Goal: Task Accomplishment & Management: Use online tool/utility

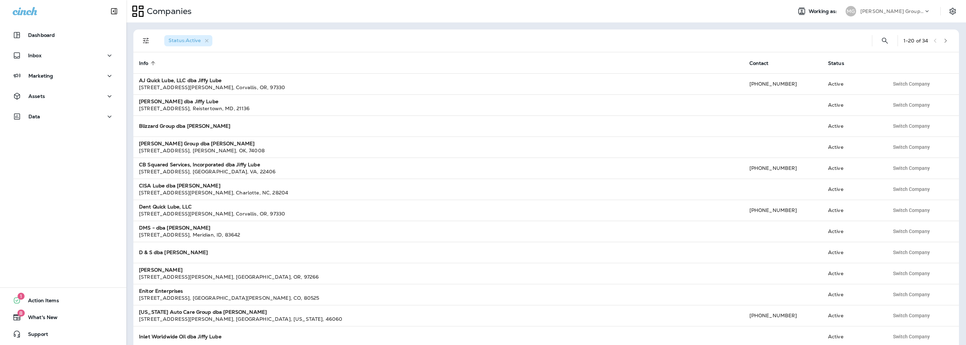
click at [884, 15] on div "[PERSON_NAME] Group dba [PERSON_NAME]" at bounding box center [892, 11] width 63 height 11
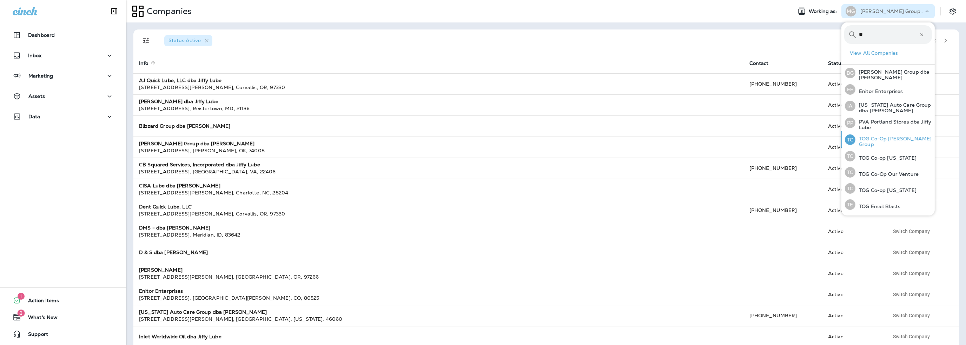
type input "**"
click at [881, 144] on div "TC TOG Co-Op Burton Group" at bounding box center [888, 139] width 93 height 17
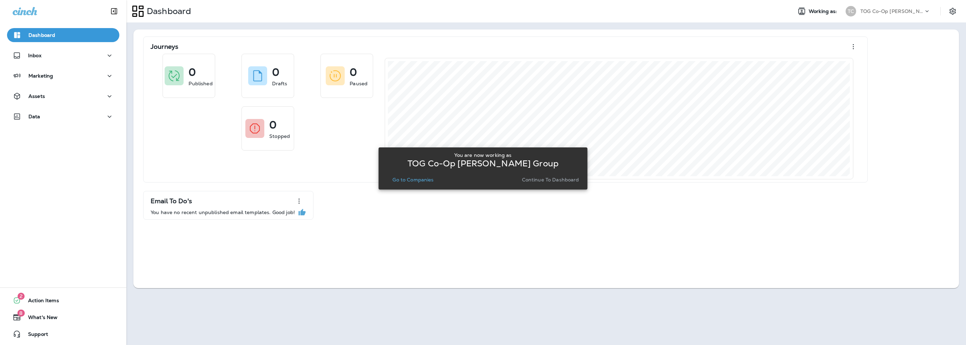
click at [409, 176] on button "Go to Companies" at bounding box center [413, 180] width 47 height 10
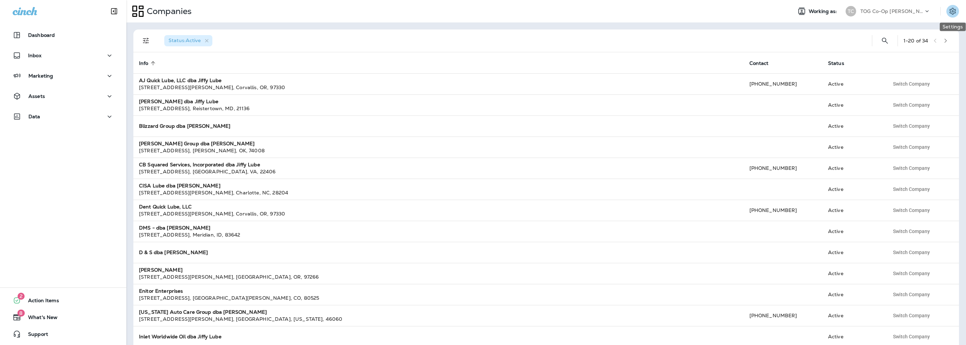
click at [951, 9] on icon "Settings" at bounding box center [953, 11] width 8 height 8
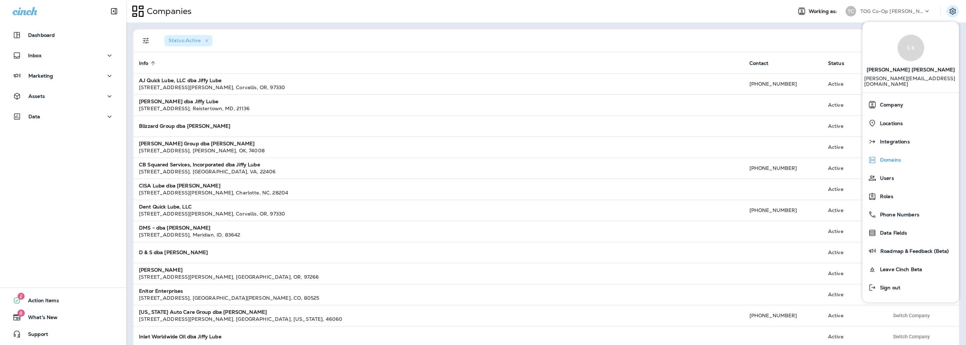
click at [892, 157] on span "Domains" at bounding box center [889, 160] width 25 height 6
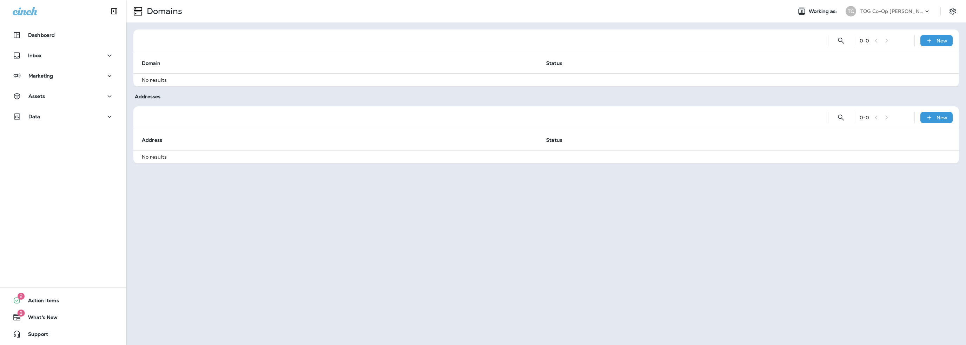
click at [900, 13] on p "TOG Co-Op Burton Group" at bounding box center [892, 11] width 63 height 6
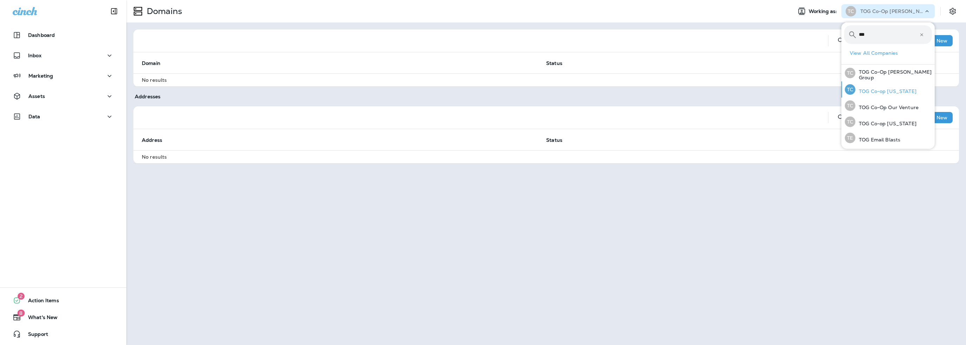
type input "***"
click at [885, 89] on p "TOG Co-op Oregon" at bounding box center [886, 91] width 61 height 6
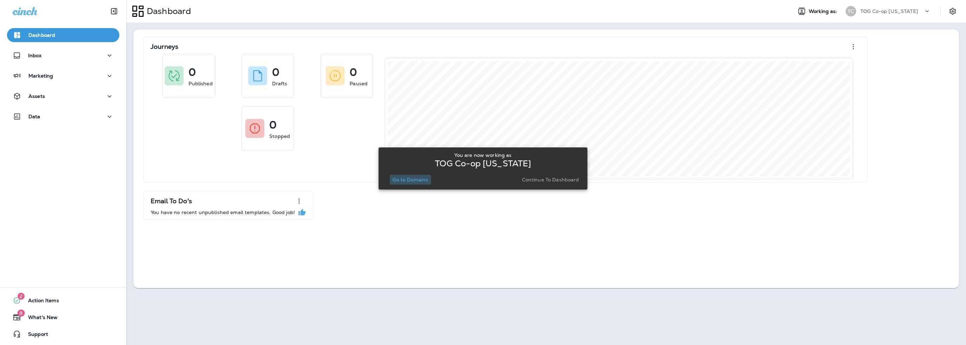
click at [405, 177] on p "Go to Domains" at bounding box center [410, 180] width 35 height 6
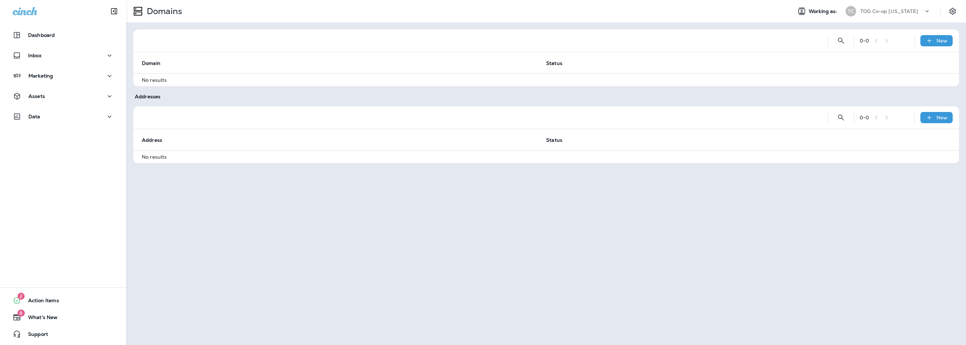
click at [894, 10] on p "TOG Co-op Oregon" at bounding box center [890, 11] width 58 height 6
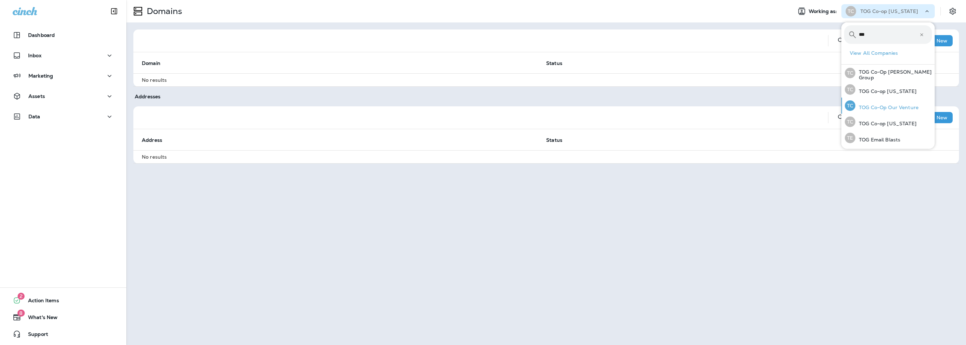
type input "***"
click at [885, 106] on p "TOG Co-Op Our Venture" at bounding box center [887, 108] width 63 height 6
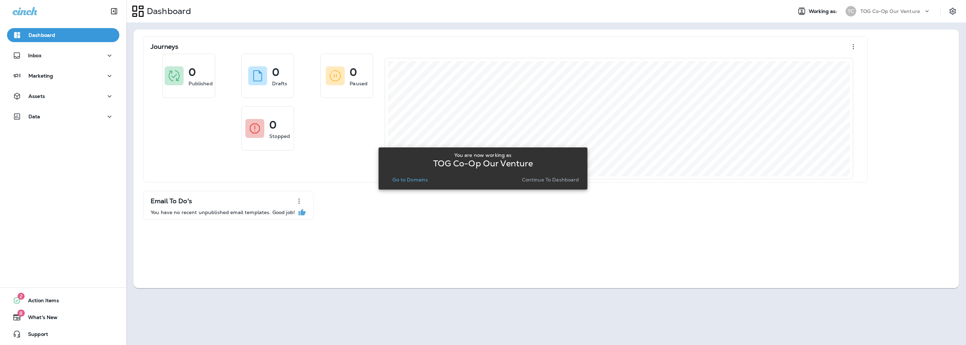
click at [416, 182] on p "Go to Domains" at bounding box center [410, 180] width 35 height 6
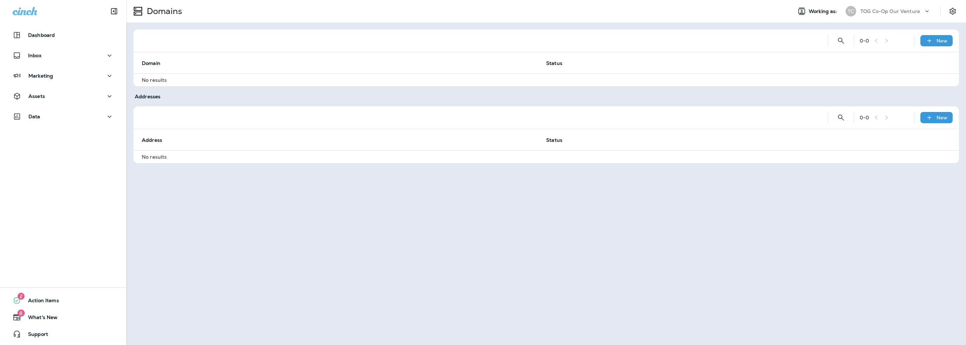
click at [883, 12] on p "TOG Co-Op Our Venture" at bounding box center [891, 11] width 60 height 6
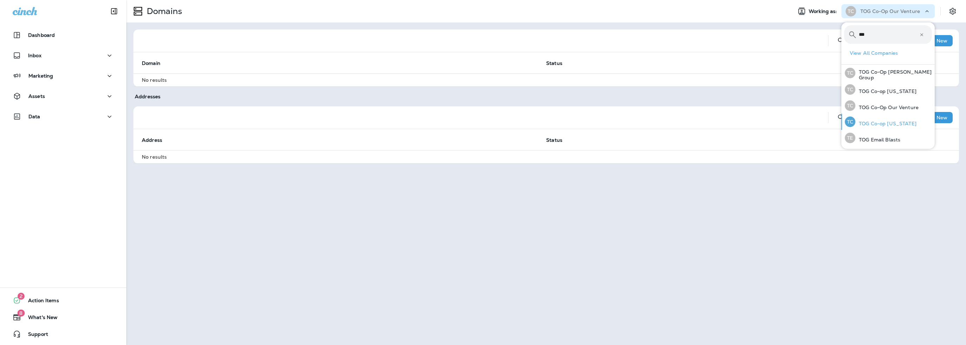
type input "***"
click at [876, 121] on p "TOG Co-op Utah" at bounding box center [886, 124] width 61 height 6
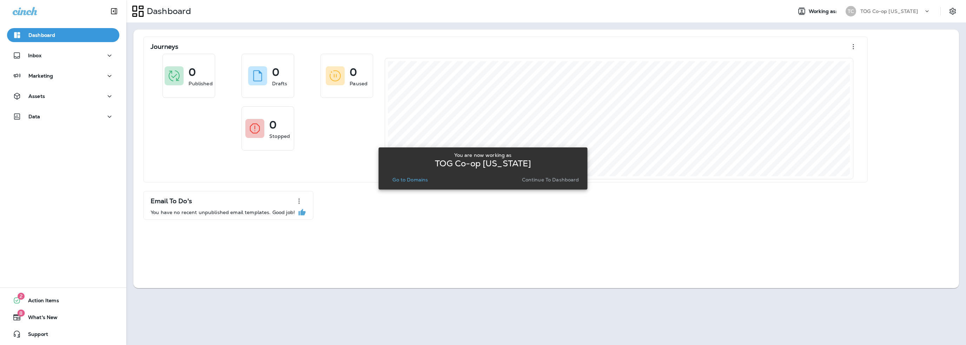
click at [417, 179] on p "Go to Domains" at bounding box center [410, 180] width 35 height 6
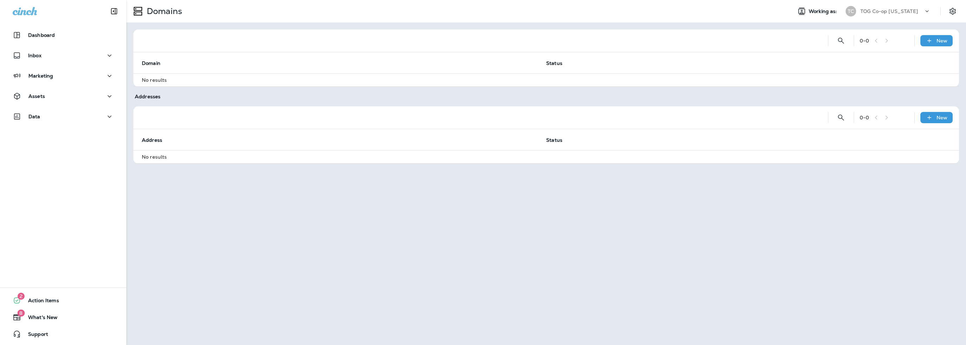
click at [884, 9] on p "TOG Co-op Utah" at bounding box center [890, 11] width 58 height 6
type input "****"
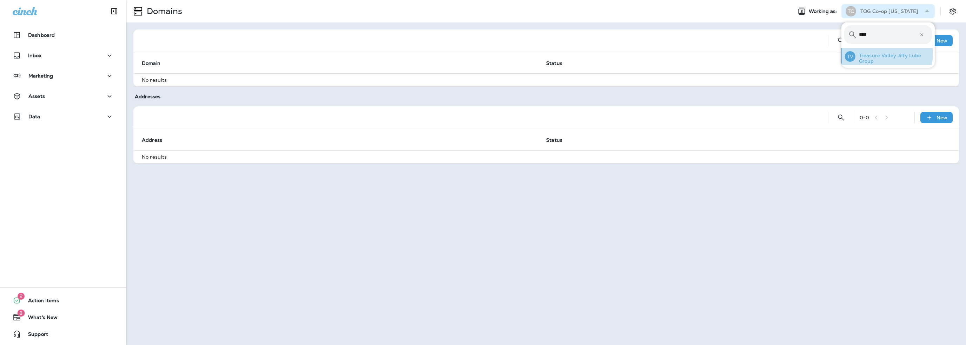
click at [877, 53] on p "Treasure Valley Jiffy Lube Group" at bounding box center [894, 58] width 77 height 11
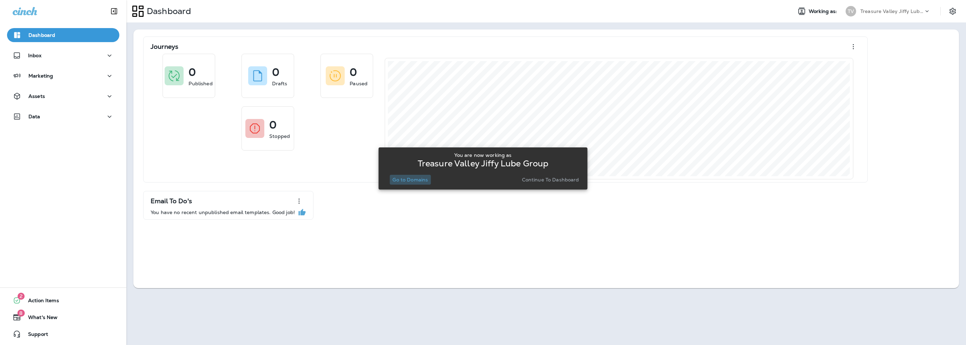
click at [419, 183] on button "Go to Domains" at bounding box center [410, 180] width 41 height 10
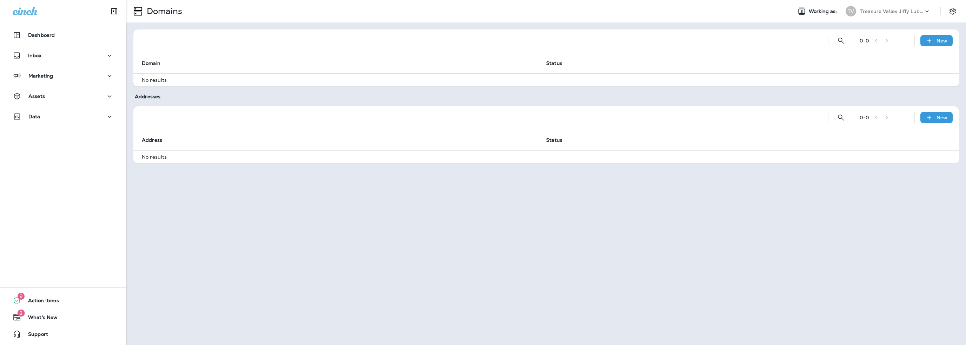
click at [882, 13] on p "Treasure Valley Jiffy Lube Group" at bounding box center [892, 11] width 63 height 6
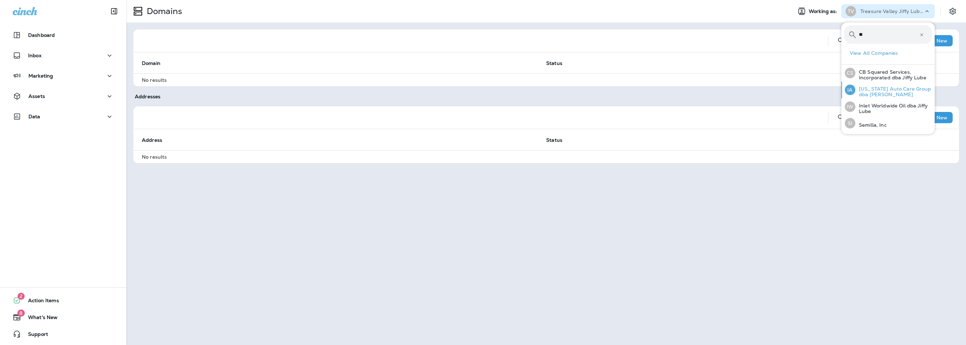
type input "**"
click at [867, 87] on p "[US_STATE] Auto Care Group dba [PERSON_NAME]" at bounding box center [894, 91] width 77 height 11
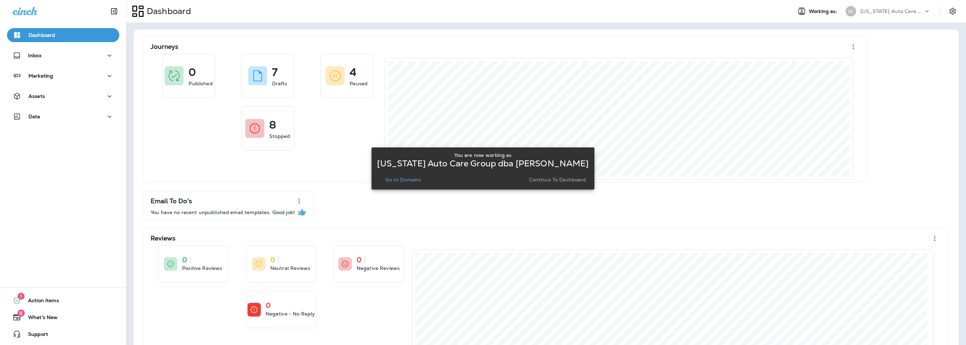
click at [414, 179] on p "Go to Domains" at bounding box center [403, 180] width 35 height 6
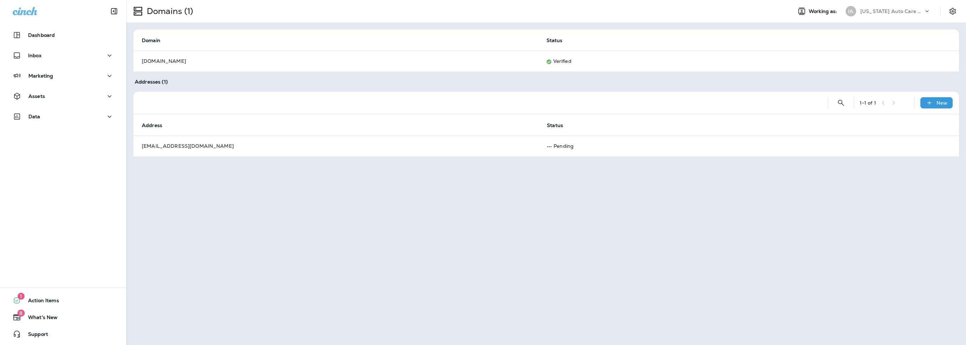
click at [883, 12] on p "[US_STATE] Auto Care Group dba [PERSON_NAME]" at bounding box center [892, 11] width 63 height 6
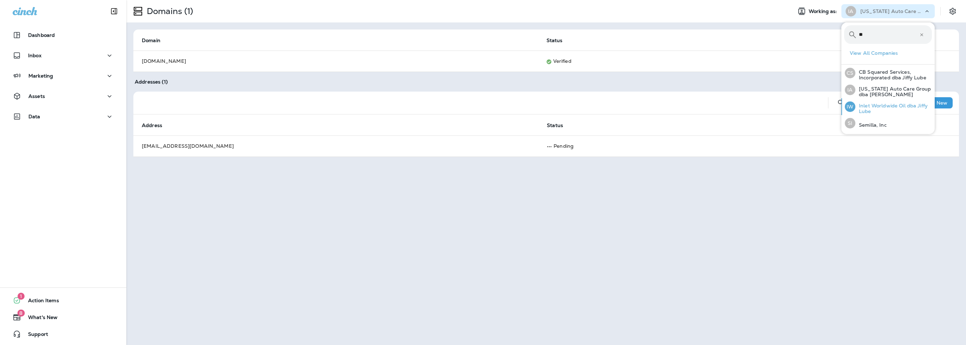
type input "**"
click at [890, 109] on p "Inlet Worldwide Oil dba Jiffy Lube" at bounding box center [894, 108] width 77 height 11
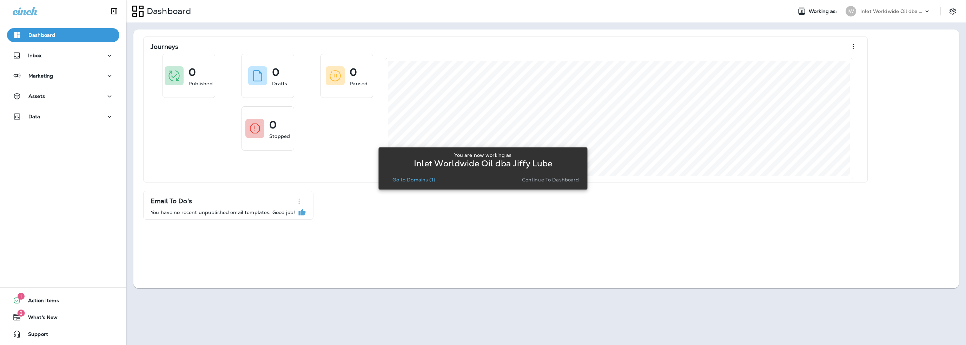
click at [413, 182] on p "Go to Domains (1)" at bounding box center [414, 180] width 42 height 6
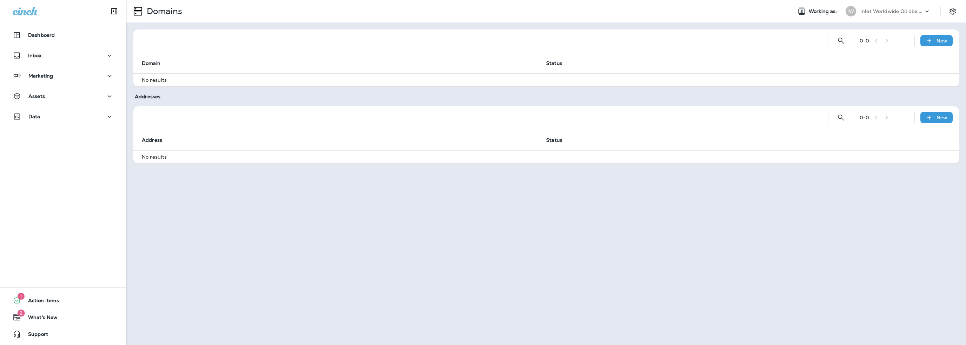
click at [872, 9] on p "Inlet Worldwide Oil dba Jiffy Lube" at bounding box center [892, 11] width 63 height 6
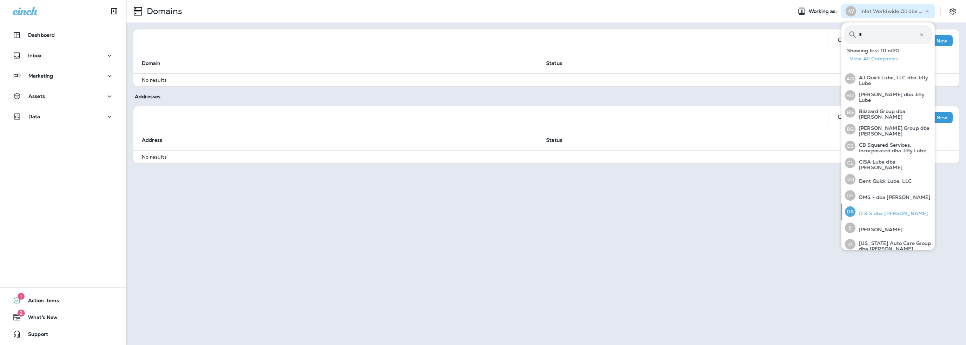
type input "*"
click at [879, 211] on p "D & S dba [PERSON_NAME]" at bounding box center [892, 214] width 72 height 6
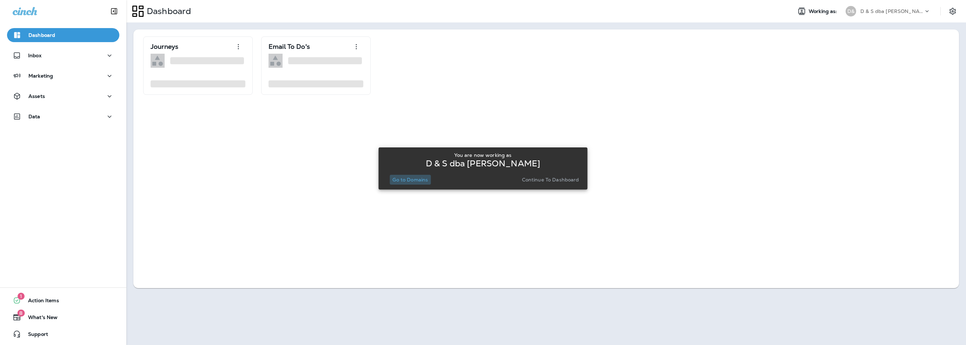
click at [409, 181] on p "Go to Domains" at bounding box center [410, 180] width 35 height 6
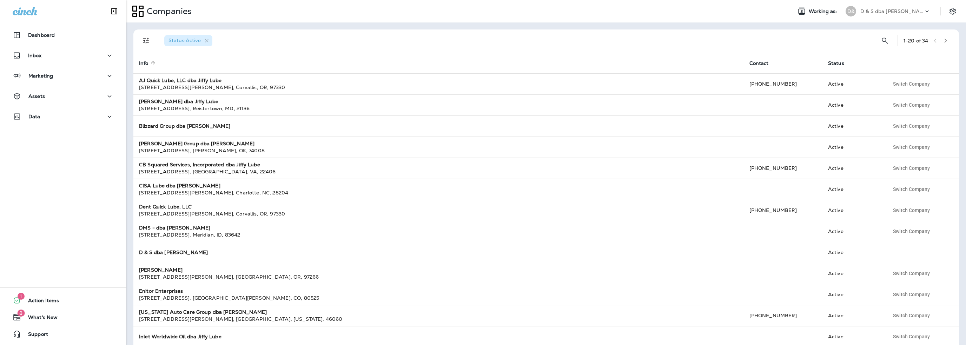
click at [878, 13] on p "D & S dba [PERSON_NAME]" at bounding box center [892, 11] width 63 height 6
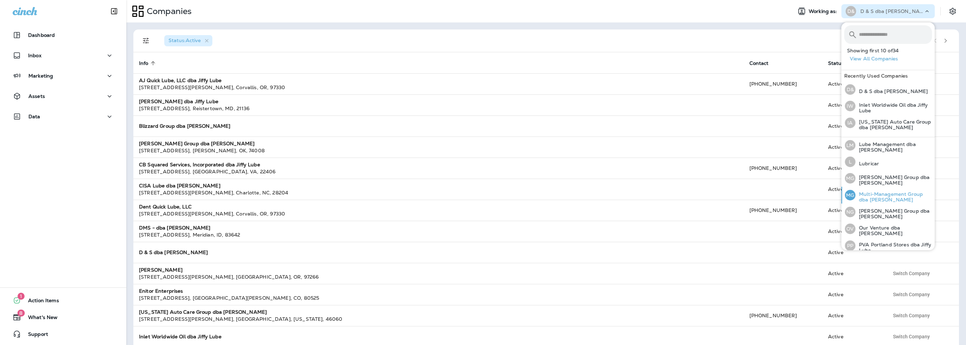
scroll to position [218, 0]
click at [867, 241] on p "PVA Portland Stores dba Jiffy Lube" at bounding box center [894, 245] width 77 height 11
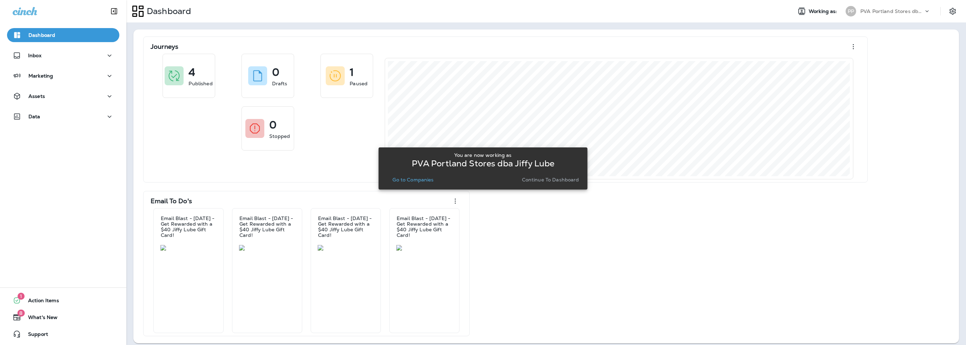
click at [418, 181] on p "Go to Companies" at bounding box center [413, 180] width 41 height 6
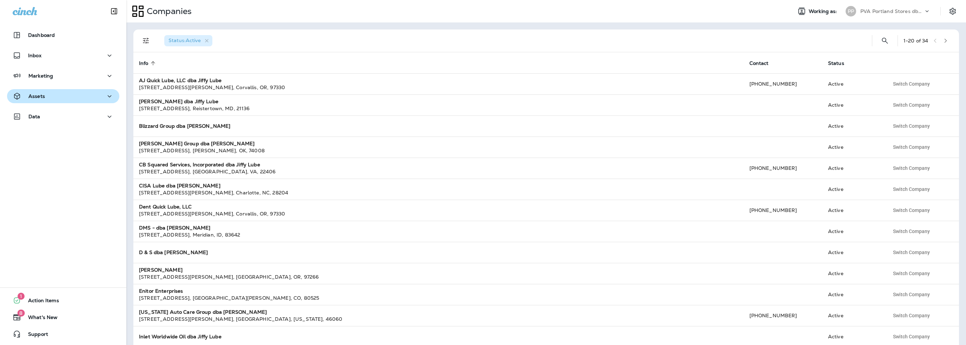
click at [48, 97] on div "Assets" at bounding box center [63, 96] width 101 height 9
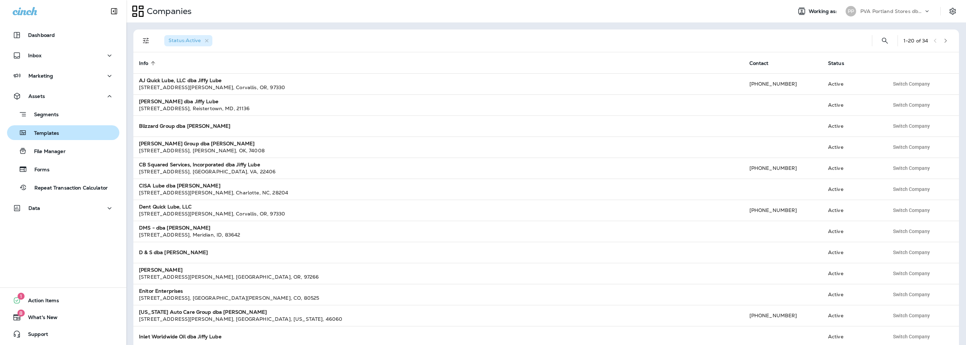
click at [55, 130] on p "Templates" at bounding box center [43, 133] width 32 height 7
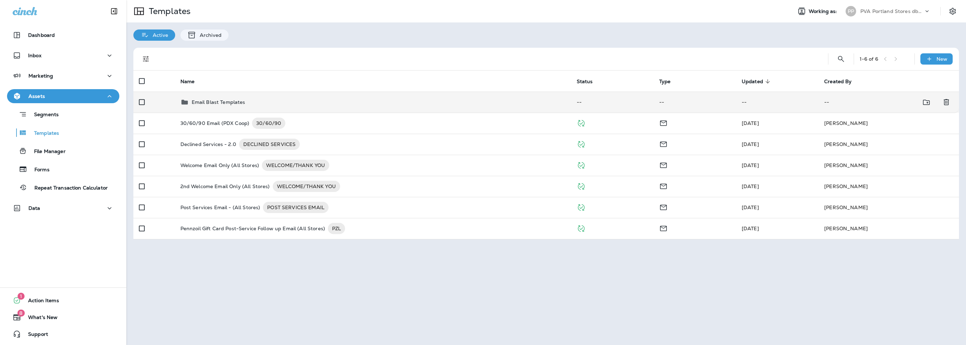
click at [224, 103] on p "Email Blast Templates" at bounding box center [219, 102] width 54 height 6
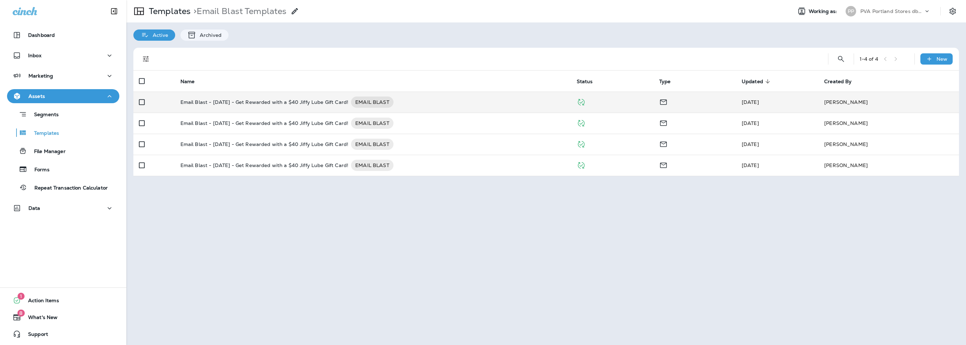
click at [268, 103] on p "Email Blast - [DATE] - Get Rewarded with a $40 Jiffy Lube Gift Card!" at bounding box center [265, 102] width 168 height 11
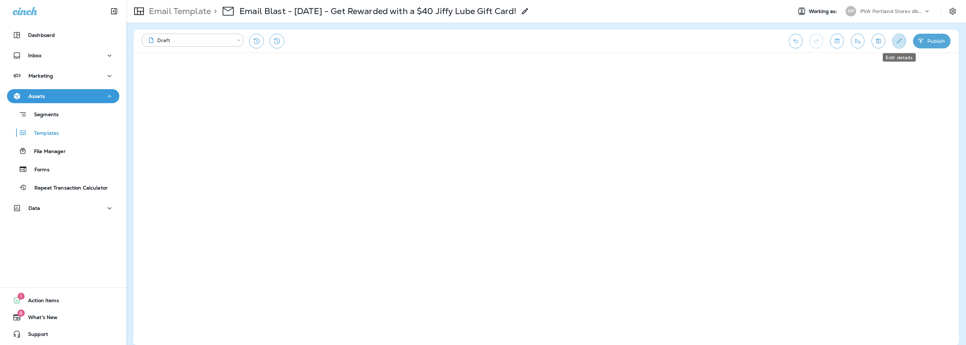
click at [897, 43] on icon "Edit details" at bounding box center [899, 41] width 7 height 7
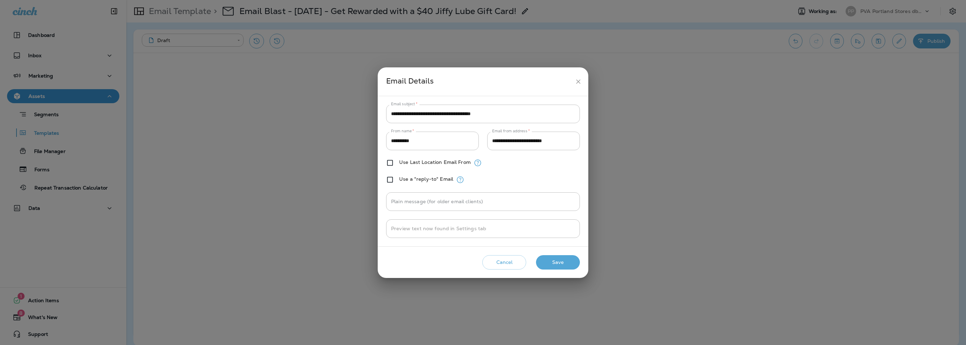
click at [509, 262] on button "Cancel" at bounding box center [505, 262] width 44 height 14
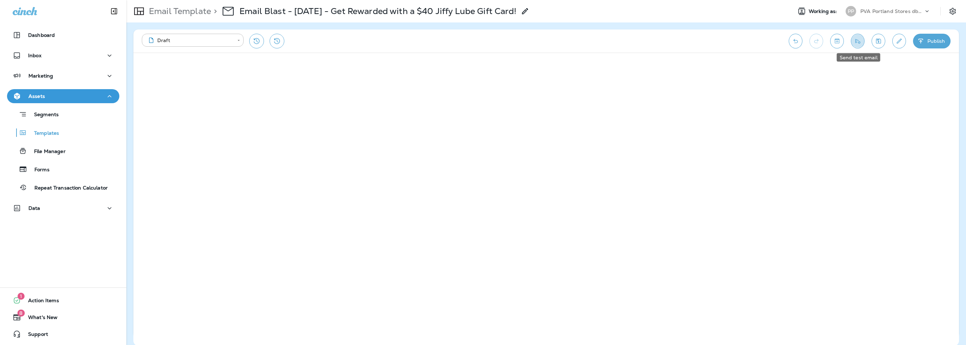
click at [859, 43] on icon "Send test email" at bounding box center [858, 41] width 5 height 5
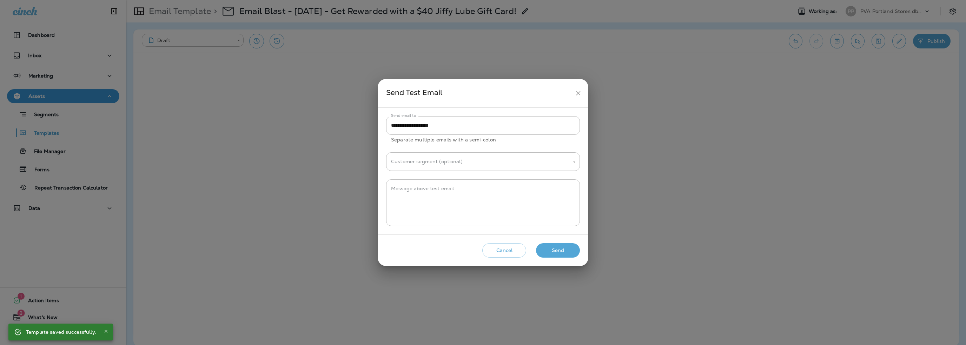
click at [552, 249] on button "Send" at bounding box center [558, 250] width 44 height 14
